Goal: Transaction & Acquisition: Purchase product/service

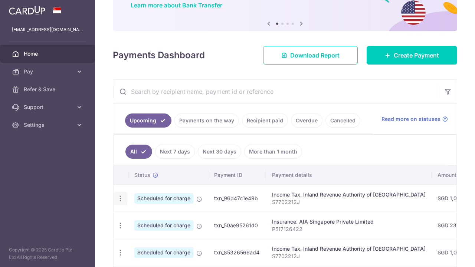
click at [121, 199] on icon "button" at bounding box center [120, 199] width 8 height 8
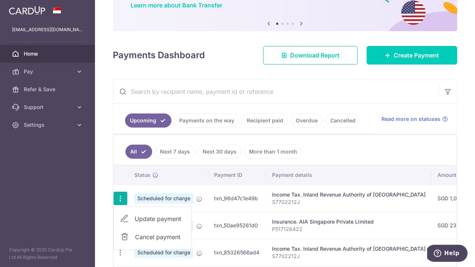
click at [126, 224] on link "Update payment" at bounding box center [152, 219] width 77 height 18
radio input "true"
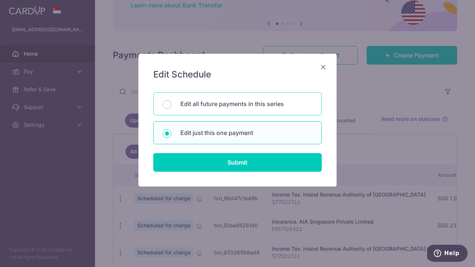
click at [249, 102] on p "Edit all future payments in this series" at bounding box center [246, 103] width 132 height 9
click at [171, 102] on input "Edit all future payments in this series" at bounding box center [166, 104] width 9 height 9
radio input "true"
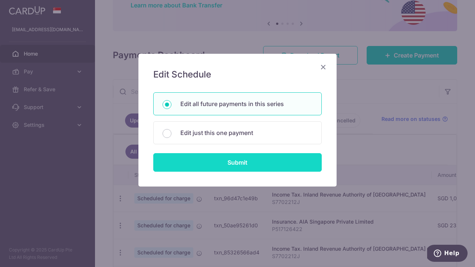
click at [255, 165] on input "Submit" at bounding box center [237, 162] width 168 height 19
radio input "true"
type input "1,023.80"
type input "S7702212J"
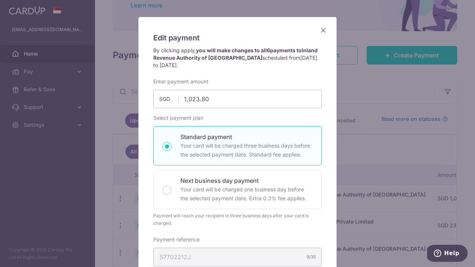
scroll to position [26, 0]
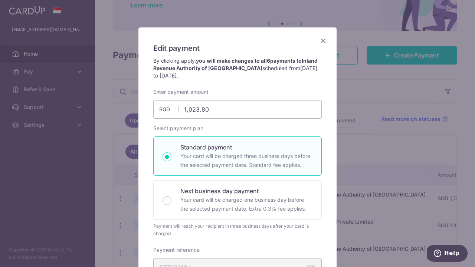
click at [321, 42] on icon "Close" at bounding box center [323, 40] width 9 height 9
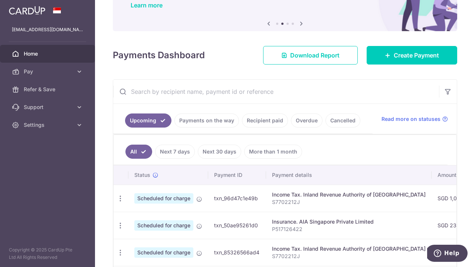
click at [334, 94] on input "text" at bounding box center [276, 92] width 326 height 24
click at [33, 73] on span "Pay" at bounding box center [48, 71] width 49 height 7
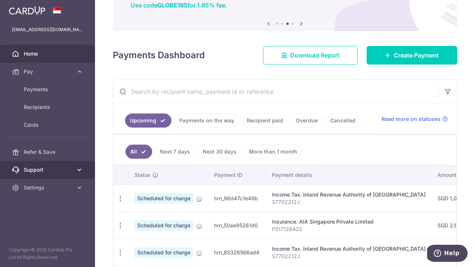
click at [37, 169] on span "Support" at bounding box center [48, 169] width 49 height 7
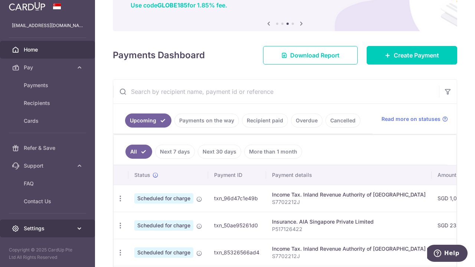
scroll to position [4, 0]
click at [79, 229] on icon at bounding box center [79, 228] width 7 height 7
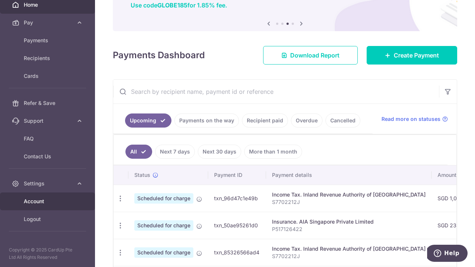
scroll to position [49, 0]
click at [51, 202] on span "Account" at bounding box center [48, 201] width 49 height 7
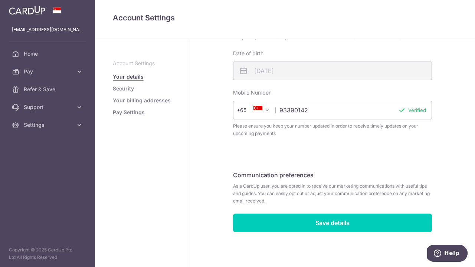
scroll to position [239, 0]
click at [122, 88] on link "Security" at bounding box center [123, 88] width 21 height 7
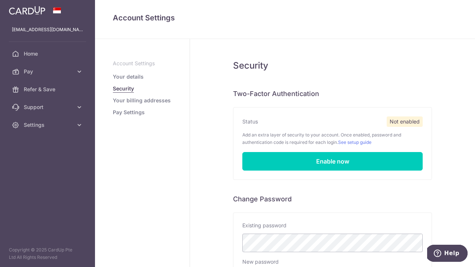
click at [136, 102] on link "Your billing addresses" at bounding box center [142, 100] width 58 height 7
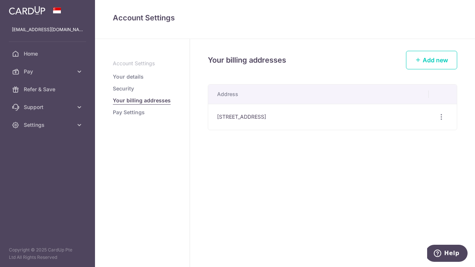
click at [129, 114] on link "Pay Settings" at bounding box center [129, 112] width 32 height 7
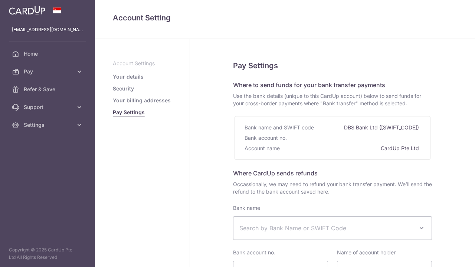
select select
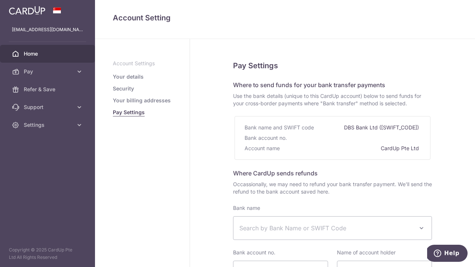
click at [33, 55] on span "Home" at bounding box center [48, 53] width 49 height 7
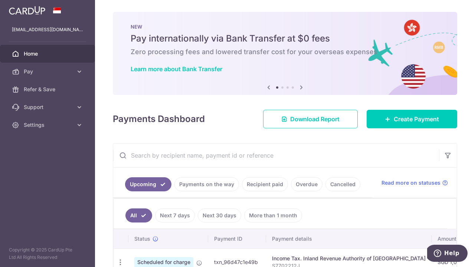
click at [303, 86] on icon at bounding box center [301, 87] width 9 height 9
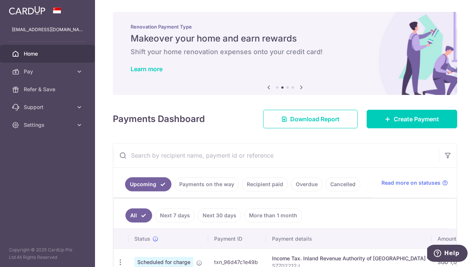
click at [303, 86] on icon at bounding box center [301, 87] width 9 height 9
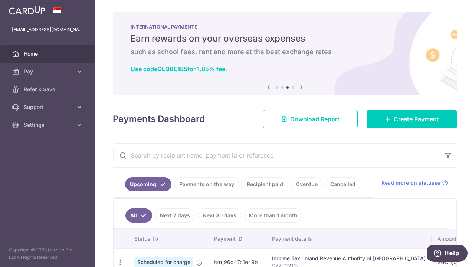
click at [303, 86] on icon at bounding box center [301, 87] width 9 height 9
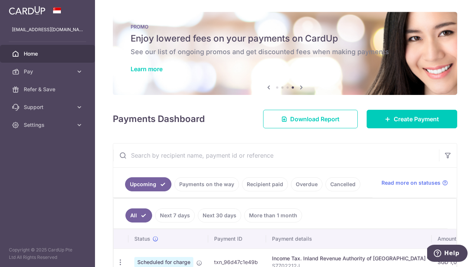
click at [303, 86] on icon at bounding box center [301, 87] width 9 height 9
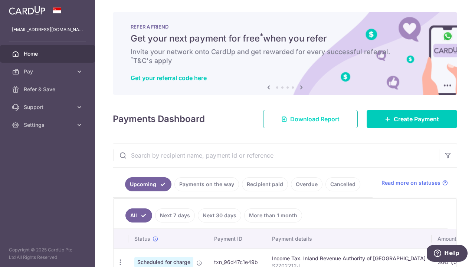
click at [293, 116] on span "Download Report" at bounding box center [314, 119] width 49 height 9
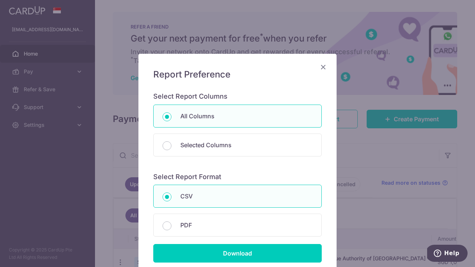
click at [321, 70] on icon "Close" at bounding box center [323, 66] width 9 height 9
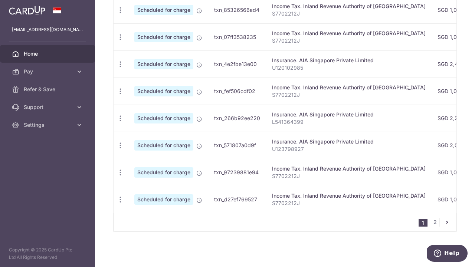
scroll to position [306, 0]
click at [435, 220] on link "2" at bounding box center [434, 222] width 9 height 9
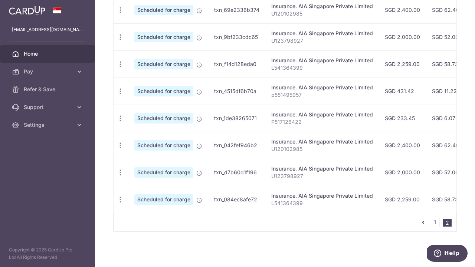
scroll to position [0, 0]
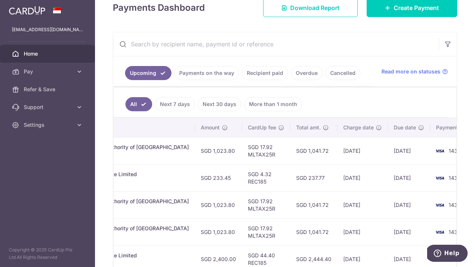
scroll to position [0, 236]
click at [43, 54] on span "Home" at bounding box center [48, 53] width 49 height 7
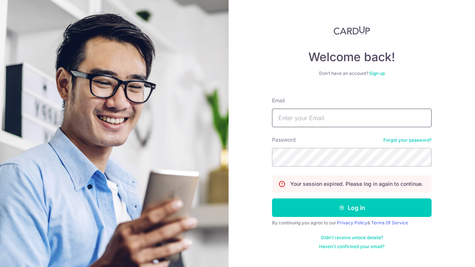
type input "Adrianwong77@gmail.com"
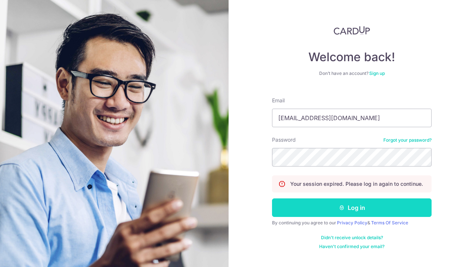
click at [301, 207] on button "Log in" at bounding box center [352, 207] width 160 height 19
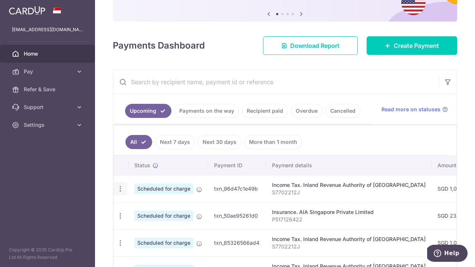
click at [122, 190] on icon "button" at bounding box center [120, 189] width 8 height 8
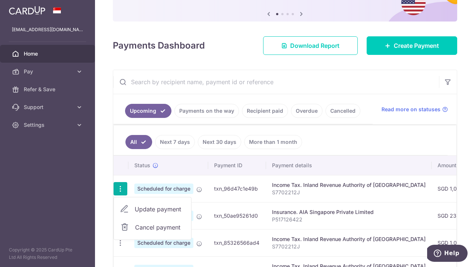
click at [139, 211] on span "Update payment" at bounding box center [160, 209] width 50 height 9
radio input "true"
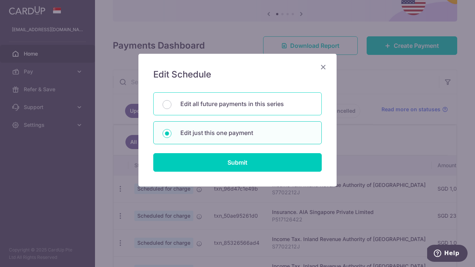
click at [228, 105] on p "Edit all future payments in this series" at bounding box center [246, 103] width 132 height 9
click at [171, 105] on input "Edit all future payments in this series" at bounding box center [166, 104] width 9 height 9
radio input "true"
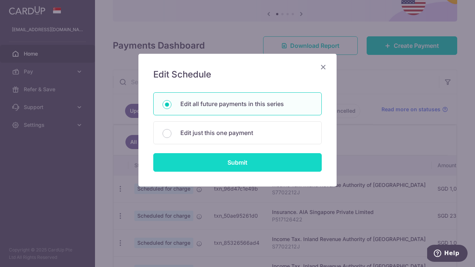
click at [218, 165] on input "Submit" at bounding box center [237, 162] width 168 height 19
radio input "true"
type input "1,023.80"
type input "S7702212J"
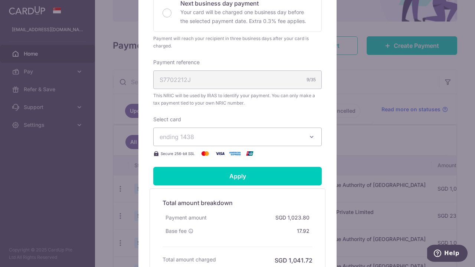
scroll to position [215, 0]
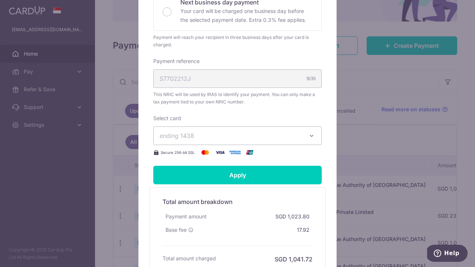
click at [226, 134] on span "ending 1438" at bounding box center [231, 135] width 142 height 9
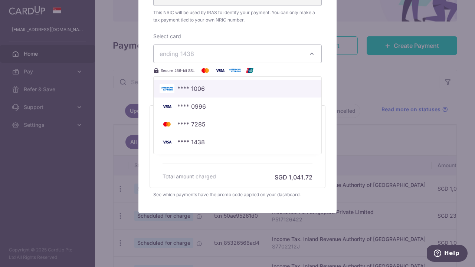
scroll to position [297, 0]
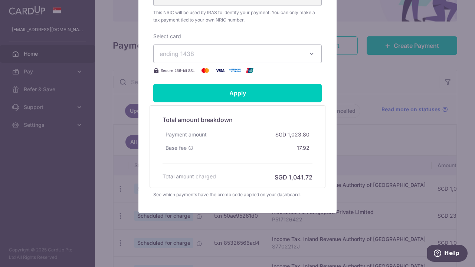
click at [179, 55] on span "ending 1438" at bounding box center [177, 53] width 35 height 7
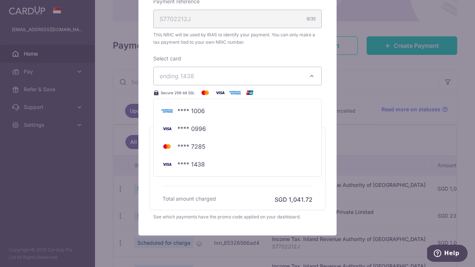
scroll to position [274, 0]
click at [243, 62] on div "Select card ending 1438 **** 1006 **** 0996 **** 7285 **** 1438 Secure 256-bit …" at bounding box center [237, 77] width 168 height 42
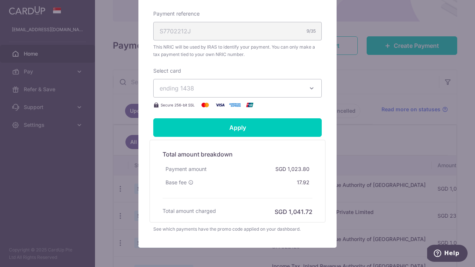
scroll to position [263, 0]
click at [179, 86] on span "ending 1438" at bounding box center [177, 88] width 35 height 7
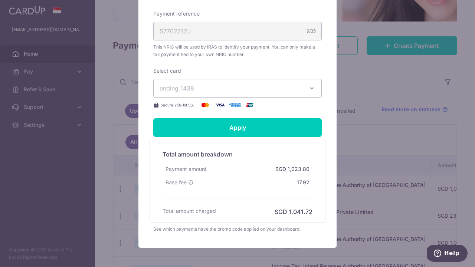
click at [41, 57] on div "Edit payment By clicking apply, you will make changes to all 6 payments to Inla…" at bounding box center [237, 133] width 475 height 267
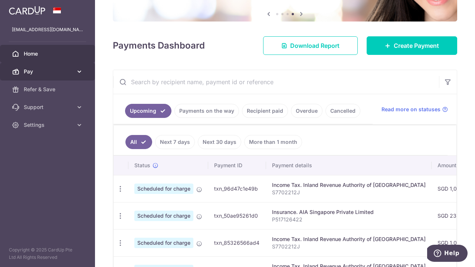
click at [46, 73] on span "Pay" at bounding box center [48, 71] width 49 height 7
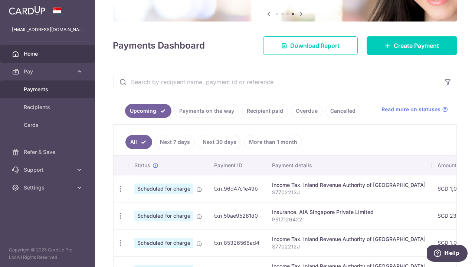
click at [42, 93] on span "Payments" at bounding box center [48, 89] width 49 height 7
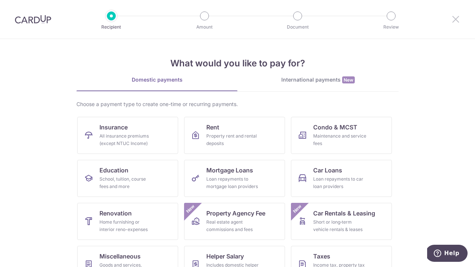
click at [459, 19] on icon at bounding box center [455, 18] width 9 height 9
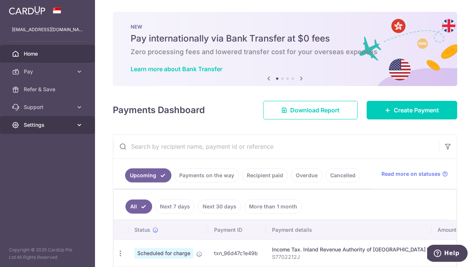
click at [35, 125] on span "Settings" at bounding box center [48, 124] width 49 height 7
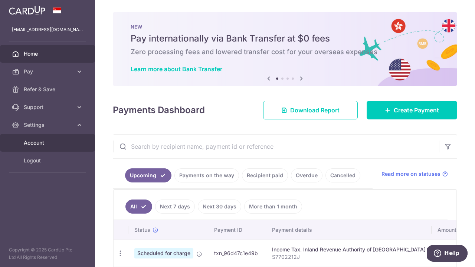
click at [52, 143] on span "Account" at bounding box center [48, 142] width 49 height 7
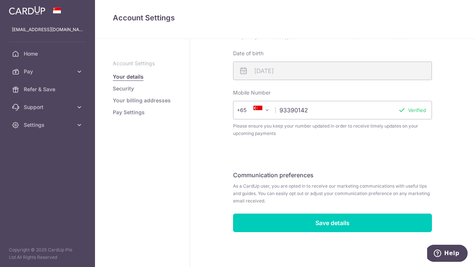
scroll to position [239, 0]
click at [136, 112] on link "Pay Settings" at bounding box center [129, 112] width 32 height 7
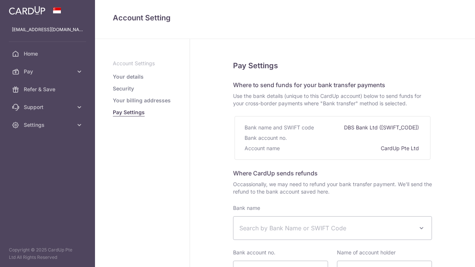
select select
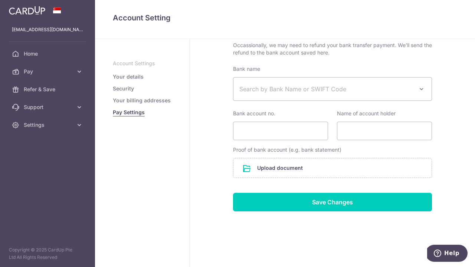
scroll to position [139, 0]
click at [157, 101] on link "Your billing addresses" at bounding box center [142, 100] width 58 height 7
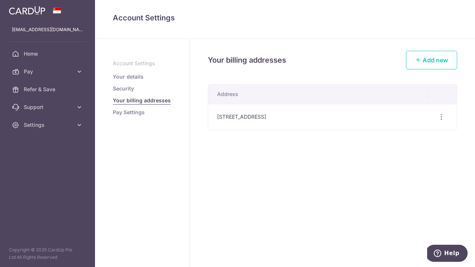
click at [132, 90] on link "Security" at bounding box center [123, 88] width 21 height 7
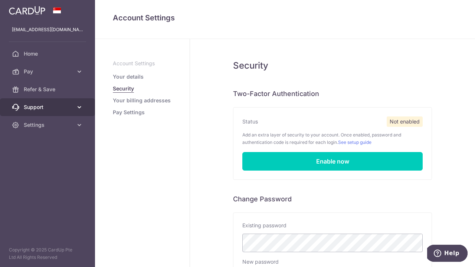
click at [46, 108] on span "Support" at bounding box center [48, 107] width 49 height 7
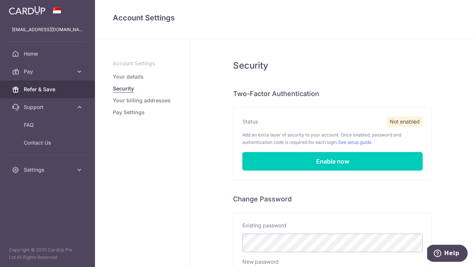
click at [50, 91] on span "Refer & Save" at bounding box center [48, 89] width 49 height 7
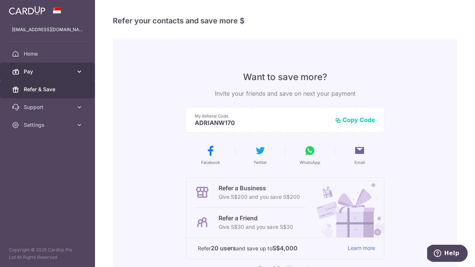
click at [65, 75] on span "Pay" at bounding box center [48, 71] width 49 height 7
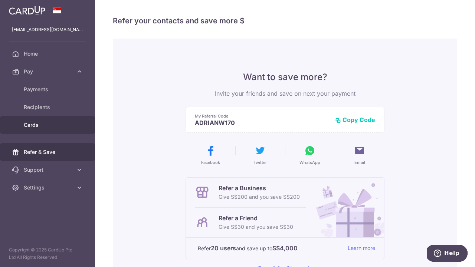
click at [51, 124] on span "Cards" at bounding box center [48, 124] width 49 height 7
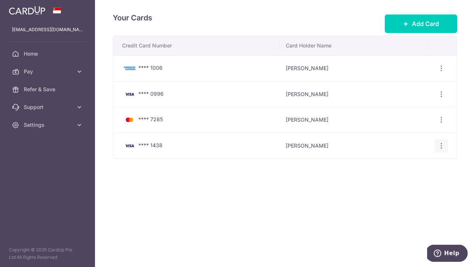
click at [441, 149] on div "View/Edit Delete" at bounding box center [441, 146] width 14 height 14
click at [441, 145] on icon "button" at bounding box center [441, 146] width 8 height 8
click at [407, 182] on span "Delete" at bounding box center [416, 184] width 50 height 9
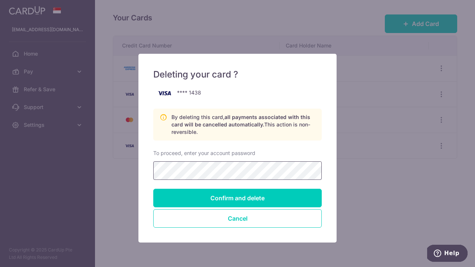
click at [237, 198] on input "Confirm and delete" at bounding box center [237, 198] width 168 height 19
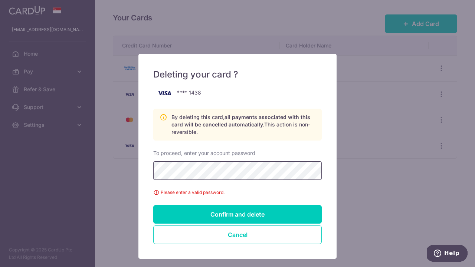
click at [147, 172] on div "Deleting your card ? **** 1438 By deleting this card, all payments associated w…" at bounding box center [237, 156] width 198 height 205
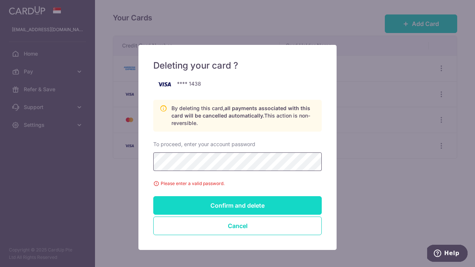
scroll to position [9, 0]
click at [183, 202] on input "Confirm and delete" at bounding box center [237, 205] width 168 height 19
click at [253, 203] on input "Confirm and delete" at bounding box center [237, 205] width 168 height 19
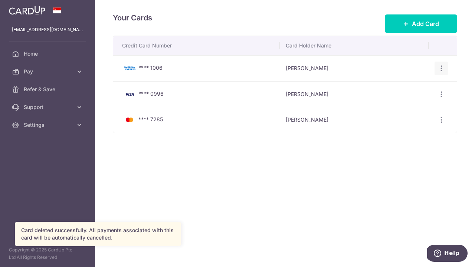
click at [443, 69] on icon "button" at bounding box center [441, 69] width 8 height 8
click at [418, 107] on span "Delete" at bounding box center [416, 106] width 50 height 9
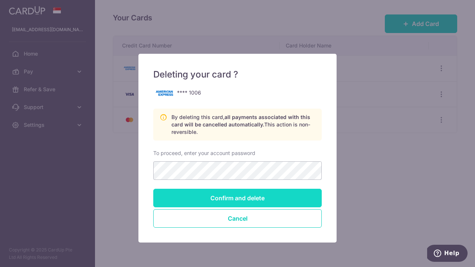
click at [239, 199] on input "Confirm and delete" at bounding box center [237, 198] width 168 height 19
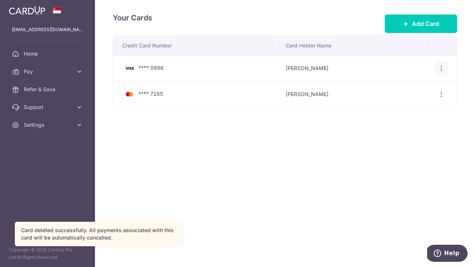
click at [442, 69] on icon "button" at bounding box center [441, 69] width 8 height 8
click at [413, 108] on span "Delete" at bounding box center [416, 106] width 50 height 9
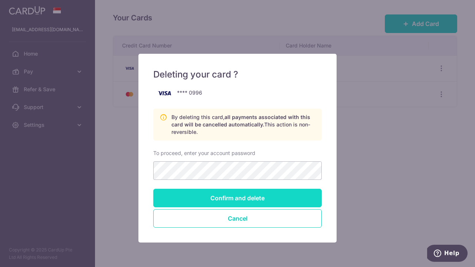
click at [234, 194] on input "Confirm and delete" at bounding box center [237, 198] width 168 height 19
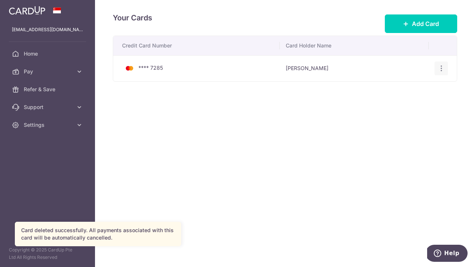
click at [442, 69] on icon "button" at bounding box center [441, 69] width 8 height 8
click at [391, 109] on span "Delete" at bounding box center [416, 106] width 50 height 9
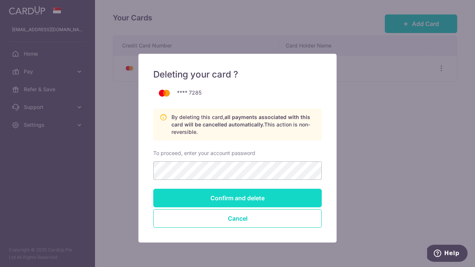
click at [206, 198] on input "Confirm and delete" at bounding box center [237, 198] width 168 height 19
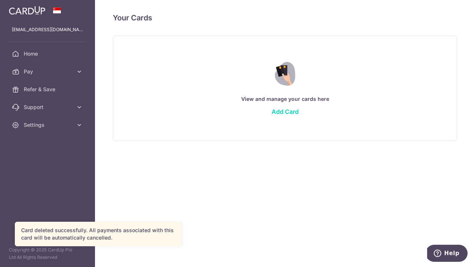
click at [286, 116] on div "View and manage your cards here Add Card" at bounding box center [285, 88] width 326 height 64
click at [286, 114] on link "Add Card" at bounding box center [285, 111] width 27 height 7
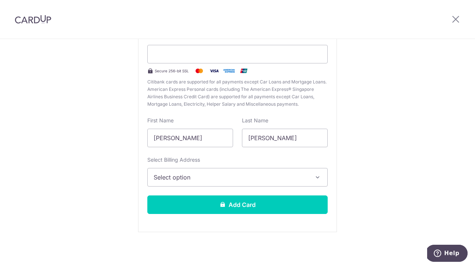
scroll to position [83, 0]
click at [208, 178] on span "Select option" at bounding box center [231, 177] width 154 height 9
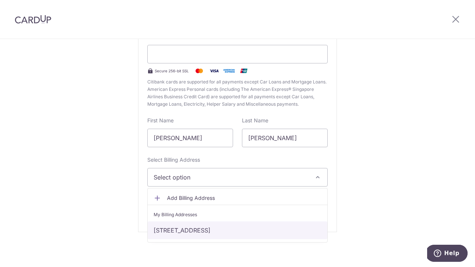
click at [193, 229] on link "[STREET_ADDRESS]" at bounding box center [238, 230] width 180 height 18
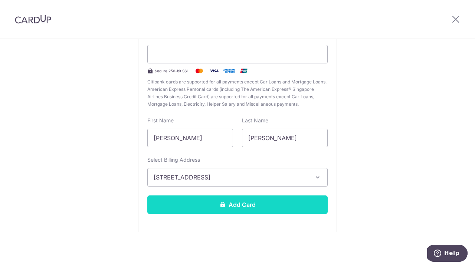
click at [187, 206] on button "Add Card" at bounding box center [237, 205] width 180 height 19
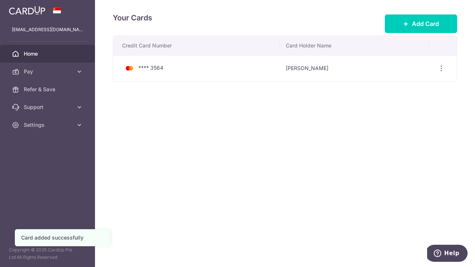
click at [42, 55] on span "Home" at bounding box center [48, 53] width 49 height 7
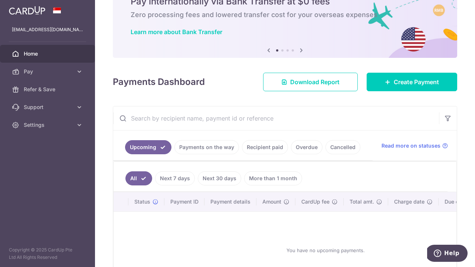
scroll to position [36, 0]
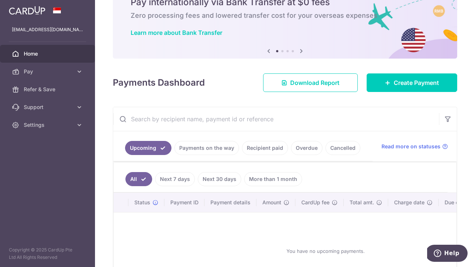
click at [207, 152] on link "Payments on the way" at bounding box center [206, 148] width 65 height 14
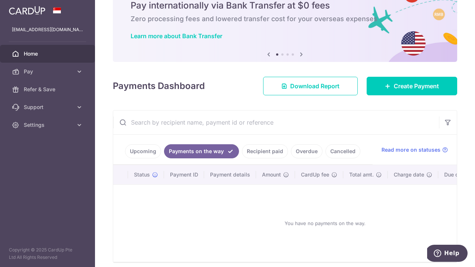
click at [146, 153] on link "Upcoming" at bounding box center [143, 151] width 36 height 14
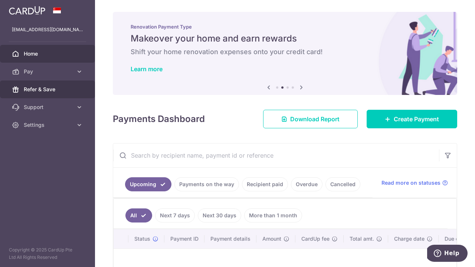
scroll to position [0, 0]
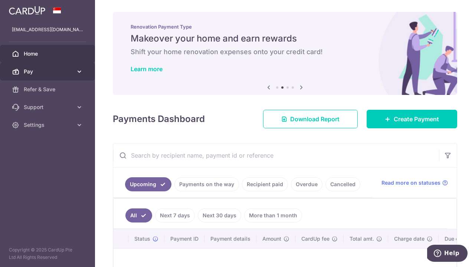
click at [50, 73] on span "Pay" at bounding box center [48, 71] width 49 height 7
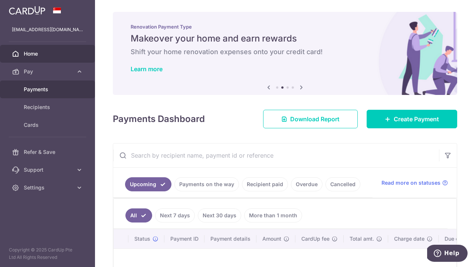
click at [36, 94] on link "Payments" at bounding box center [47, 90] width 95 height 18
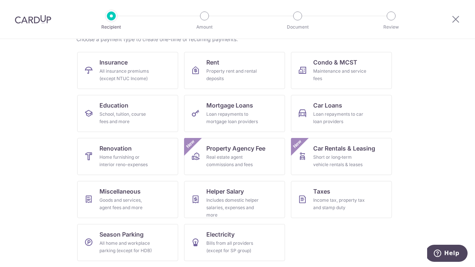
scroll to position [65, 0]
click at [317, 197] on div "Income tax, property tax and stamp duty" at bounding box center [339, 204] width 53 height 15
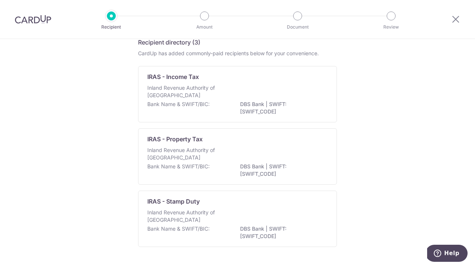
scroll to position [26, 0]
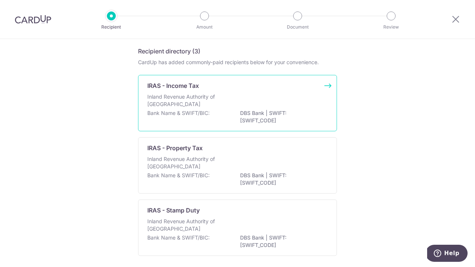
click at [172, 109] on div "Inland Revenue Authority of Singapore" at bounding box center [237, 101] width 180 height 16
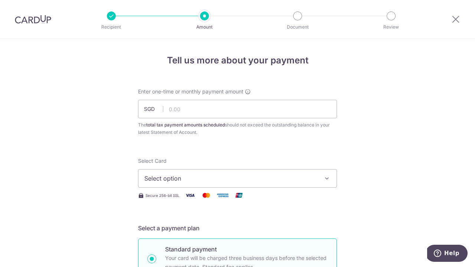
click at [189, 178] on span "Select option" at bounding box center [230, 178] width 173 height 9
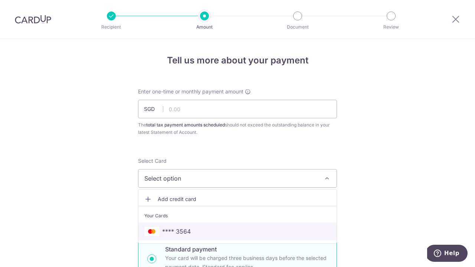
click at [188, 237] on link "**** 3564" at bounding box center [237, 232] width 198 height 18
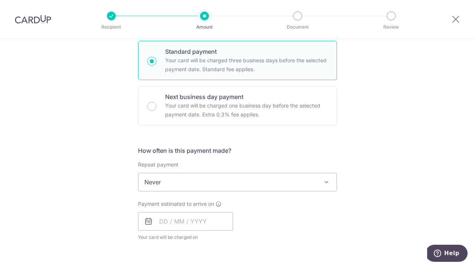
scroll to position [198, 0]
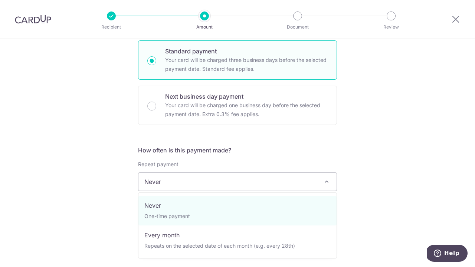
click at [329, 182] on span at bounding box center [326, 181] width 9 height 9
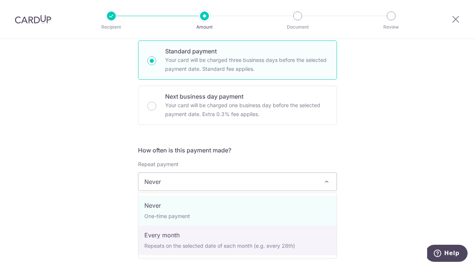
select select "3"
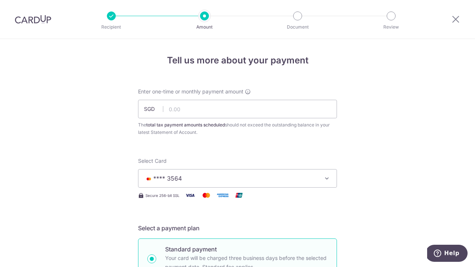
scroll to position [0, 0]
click at [249, 116] on input "text" at bounding box center [237, 109] width 199 height 19
type input "1"
type input "1,023.80"
click at [226, 131] on div "The total tax payment amounts scheduled should not exceed the outstanding balan…" at bounding box center [237, 128] width 199 height 15
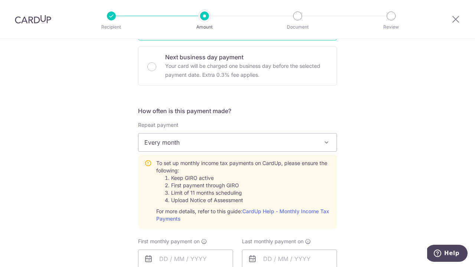
scroll to position [280, 0]
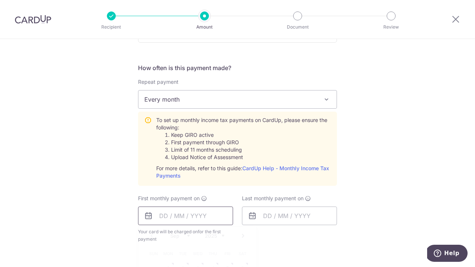
click at [184, 217] on input "text" at bounding box center [185, 216] width 95 height 19
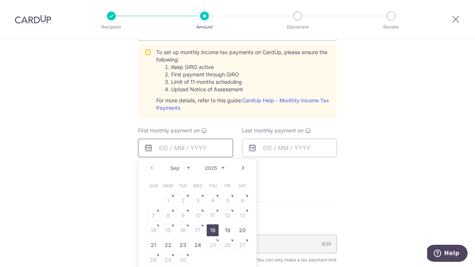
scroll to position [352, 0]
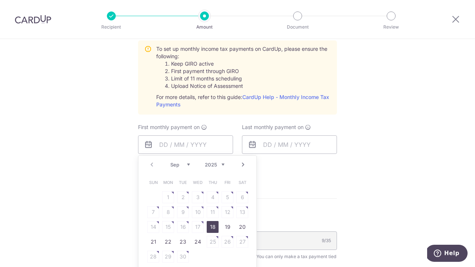
click at [242, 165] on link "Next" at bounding box center [243, 164] width 9 height 9
click at [181, 212] on link "7" at bounding box center [183, 212] width 12 height 12
type input "07/10/2025"
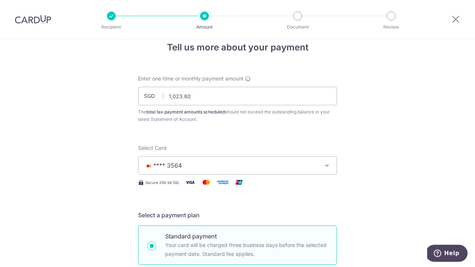
scroll to position [13, 0]
drag, startPoint x: 194, startPoint y: 96, endPoint x: 161, endPoint y: 91, distance: 34.2
click at [161, 91] on input "1,023.80" at bounding box center [237, 96] width 199 height 19
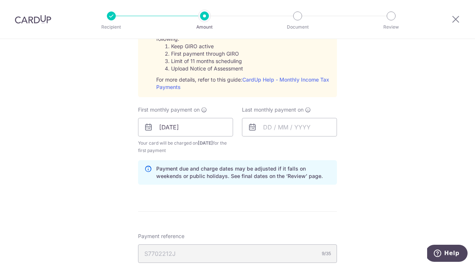
scroll to position [372, 0]
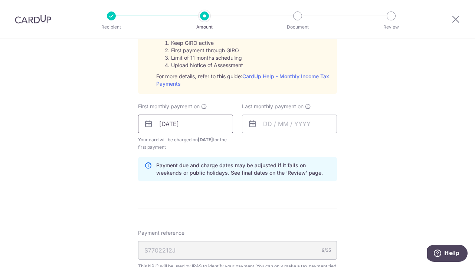
type input "1,231.20"
click at [210, 128] on input "07/10/2025" at bounding box center [185, 124] width 95 height 19
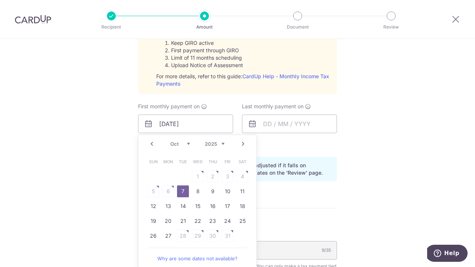
click at [166, 193] on table "Sun Mon Tue Wed Thu Fri Sat 1 2 3 4 5 6 7 8 9 10 11 12 13 14 15 16 17 18 19 20 …" at bounding box center [198, 198] width 104 height 89
click at [229, 179] on table "Sun Mon Tue Wed Thu Fri Sat 1 2 3 4 5 6 7 8 9 10 11 12 13 14 15 16 17 18 19 20 …" at bounding box center [198, 198] width 104 height 89
click at [151, 145] on link "Prev" at bounding box center [151, 143] width 9 height 9
click at [242, 145] on link "Next" at bounding box center [243, 143] width 9 height 9
click at [185, 260] on link "Why are some dates not available?" at bounding box center [197, 258] width 100 height 15
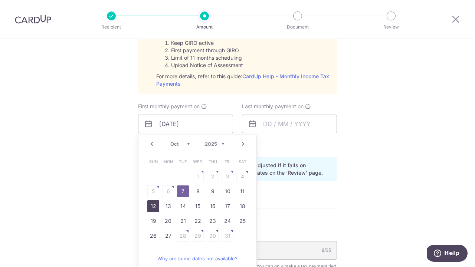
click at [154, 206] on link "12" at bounding box center [153, 206] width 12 height 12
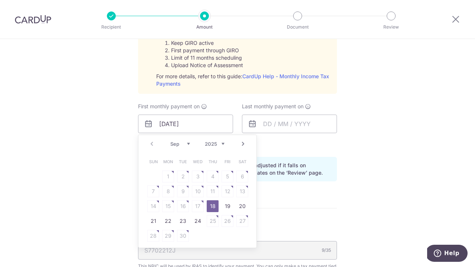
type input "[DATE]"
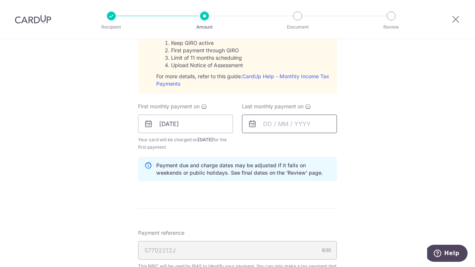
click at [280, 124] on input "text" at bounding box center [289, 124] width 95 height 19
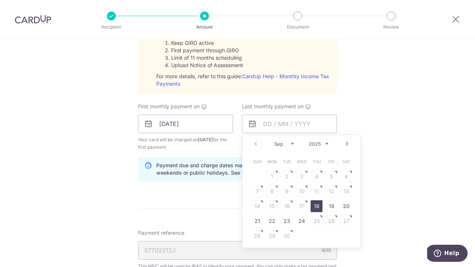
click at [330, 144] on div "Prev Next Sep Oct Nov Dec 2025 2026" at bounding box center [301, 144] width 118 height 18
click at [255, 144] on link "Prev" at bounding box center [255, 143] width 9 height 9
click at [318, 192] on link "12" at bounding box center [317, 191] width 12 height 12
type input "[DATE]"
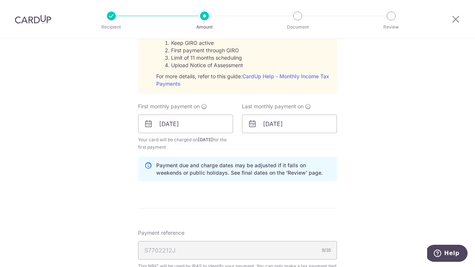
click at [381, 169] on div "Tell us more about your payment Enter one-time or monthly payment amount SGD 1,…" at bounding box center [237, 68] width 475 height 804
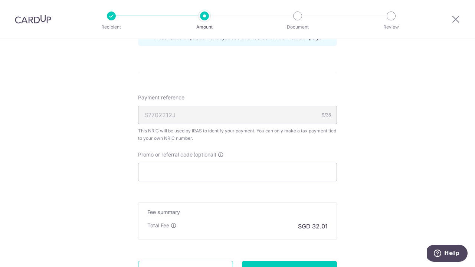
scroll to position [525, 0]
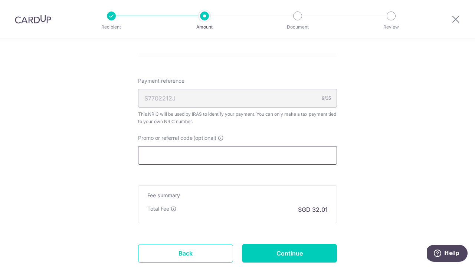
click at [263, 159] on input "Promo or referral code (optional)" at bounding box center [237, 155] width 199 height 19
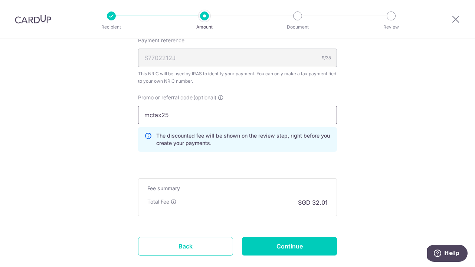
scroll to position [565, 0]
type input "mctax25"
click at [274, 244] on input "Continue" at bounding box center [289, 246] width 95 height 19
type input "Create Schedule"
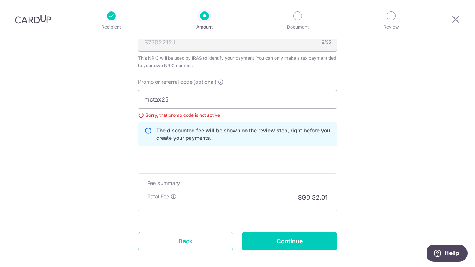
scroll to position [465, 0]
click at [197, 103] on input "mctax25" at bounding box center [237, 100] width 199 height 19
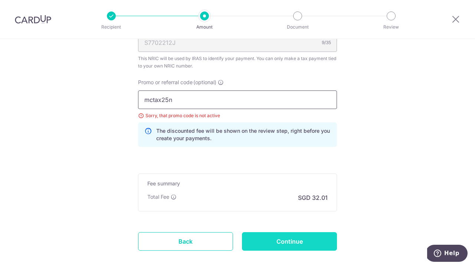
type input "mctax25n"
click at [258, 240] on input "Continue" at bounding box center [289, 241] width 95 height 19
type input "Update Schedule"
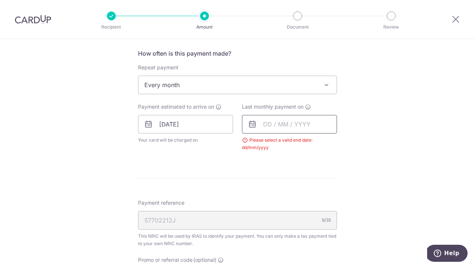
scroll to position [295, 0]
click at [295, 128] on input "text" at bounding box center [289, 124] width 95 height 19
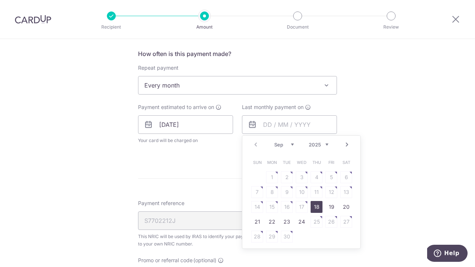
click at [294, 145] on div "Sep Oct Nov [DATE] 2026" at bounding box center [301, 145] width 54 height 6
click at [316, 194] on link "12" at bounding box center [317, 192] width 12 height 12
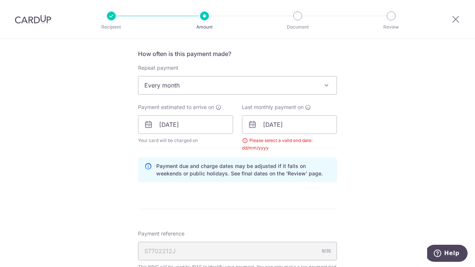
click at [367, 174] on div "Tell us more about your payment Enter one-time or monthly payment amount SGD 1,…" at bounding box center [237, 107] width 475 height 727
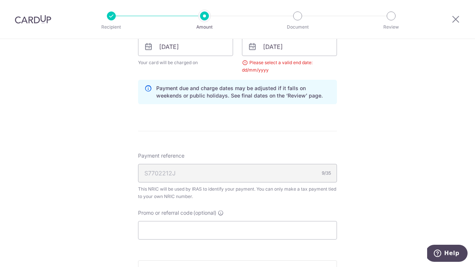
scroll to position [349, 0]
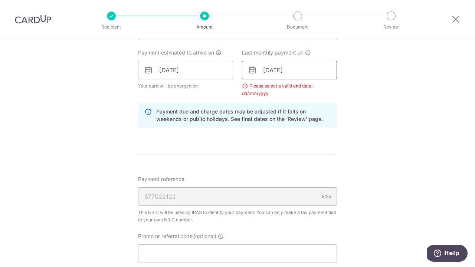
click at [298, 75] on input "[DATE]" at bounding box center [289, 70] width 95 height 19
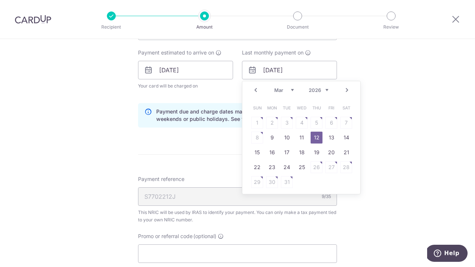
click at [306, 89] on div "Jan Feb Mar Apr May Jun [DATE] Aug Sep [DATE] 2026" at bounding box center [301, 90] width 54 height 6
click at [330, 139] on link "12" at bounding box center [331, 138] width 12 height 12
type input "[DATE]"
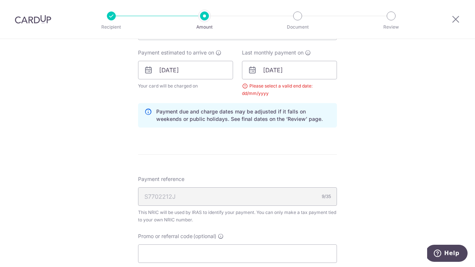
click at [381, 150] on div "Tell us more about your payment Enter one-time or monthly payment amount SGD 1,…" at bounding box center [237, 53] width 475 height 727
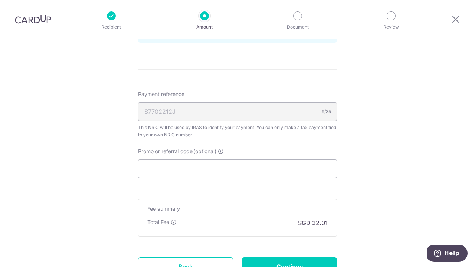
scroll to position [436, 0]
click at [265, 162] on input "Promo or referral code (optional)" at bounding box center [237, 167] width 199 height 19
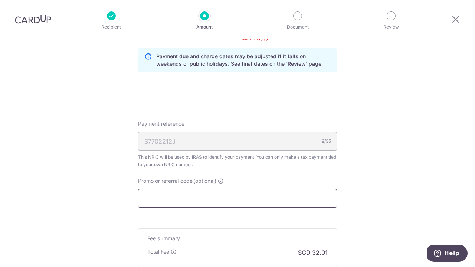
scroll to position [405, 0]
